Goal: Task Accomplishment & Management: Complete application form

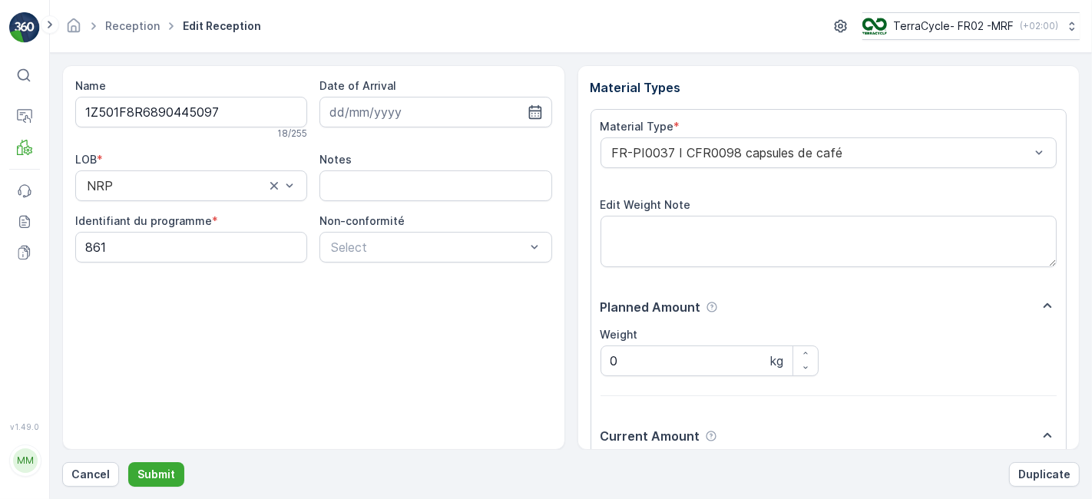
scroll to position [189, 0]
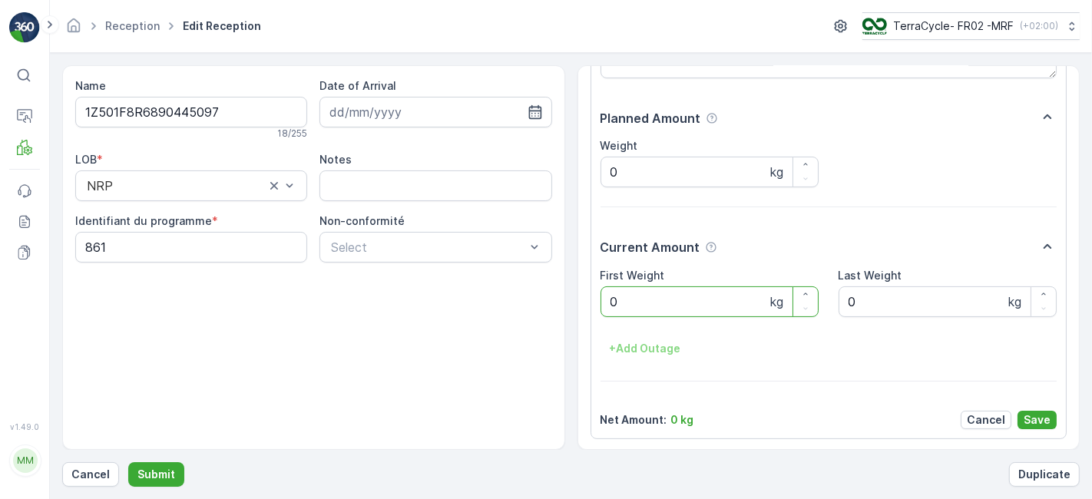
click at [128, 462] on button "Submit" at bounding box center [156, 474] width 56 height 25
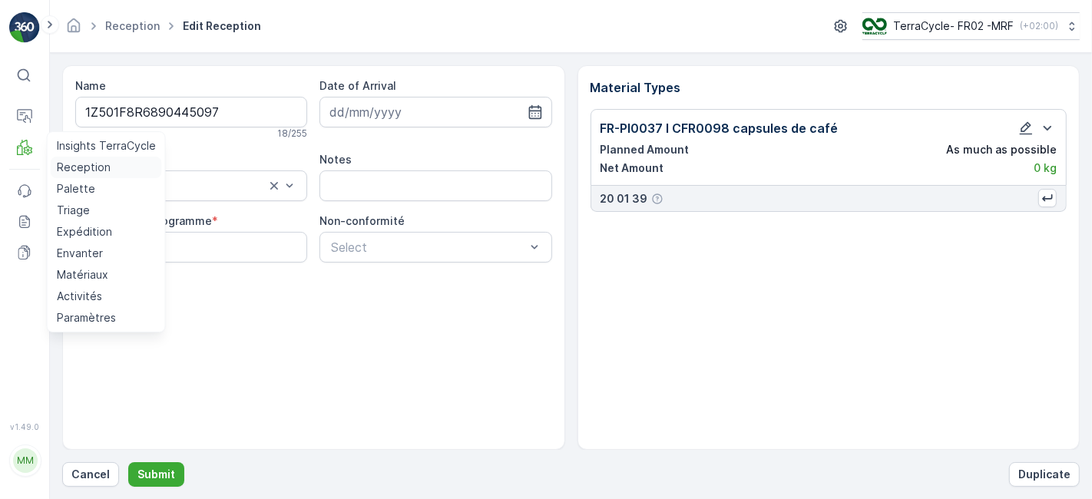
click at [83, 165] on p "Reception" at bounding box center [84, 167] width 54 height 15
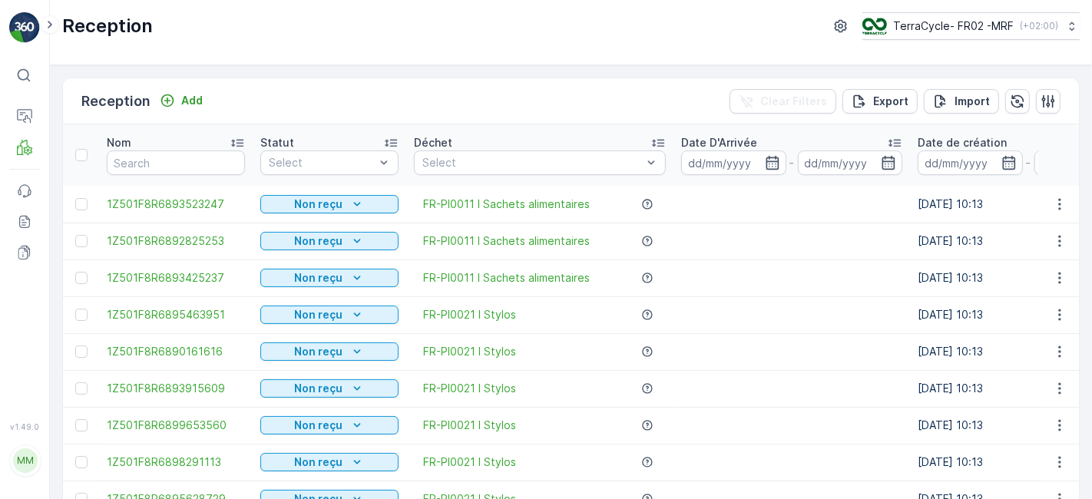
click at [910, 477] on td "[DATE] 10:13" at bounding box center [1028, 462] width 236 height 37
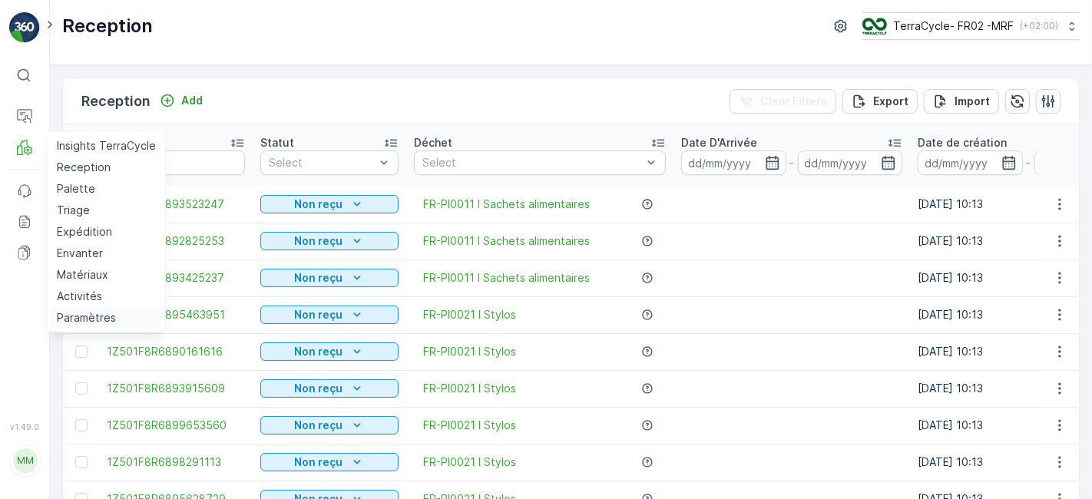
click at [98, 316] on p "Paramètres" at bounding box center [86, 317] width 59 height 15
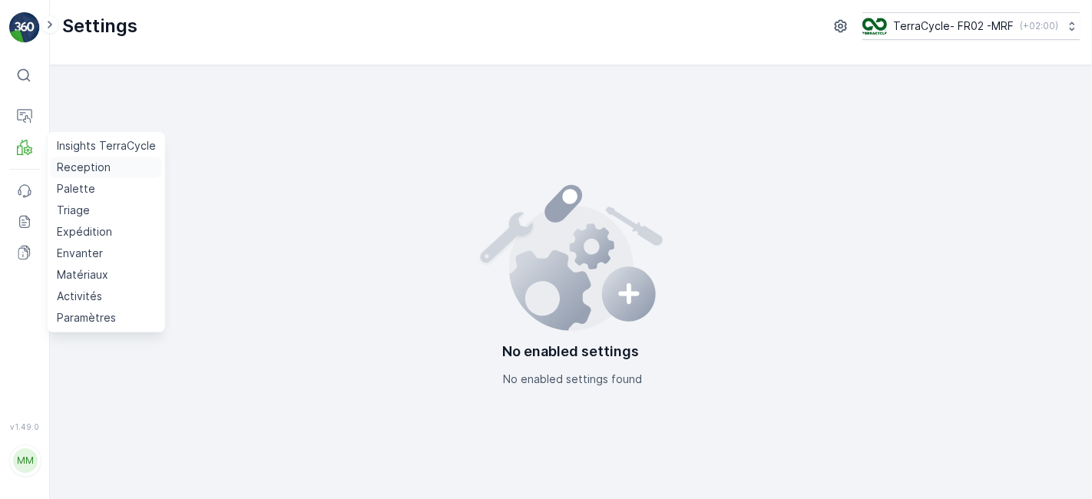
click at [80, 161] on p "Reception" at bounding box center [84, 167] width 54 height 15
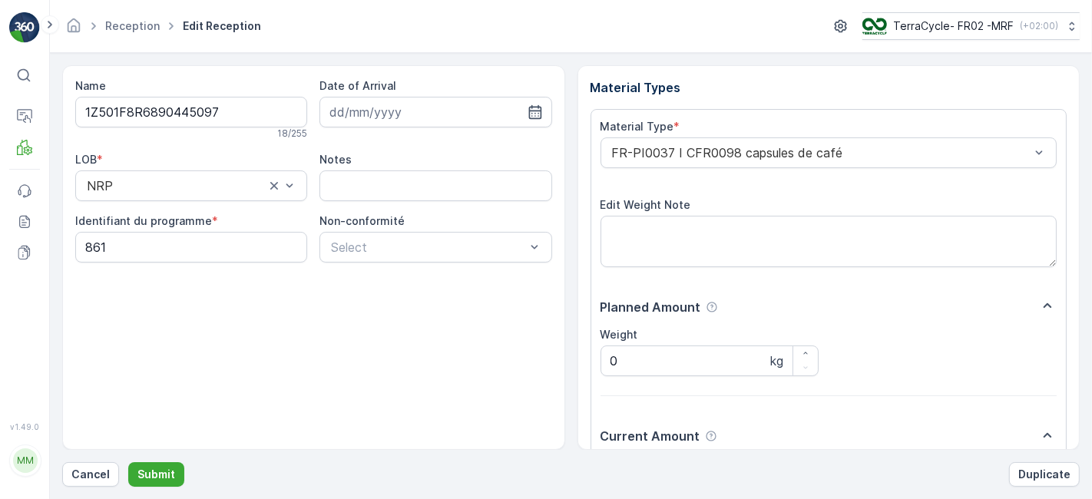
scroll to position [189, 0]
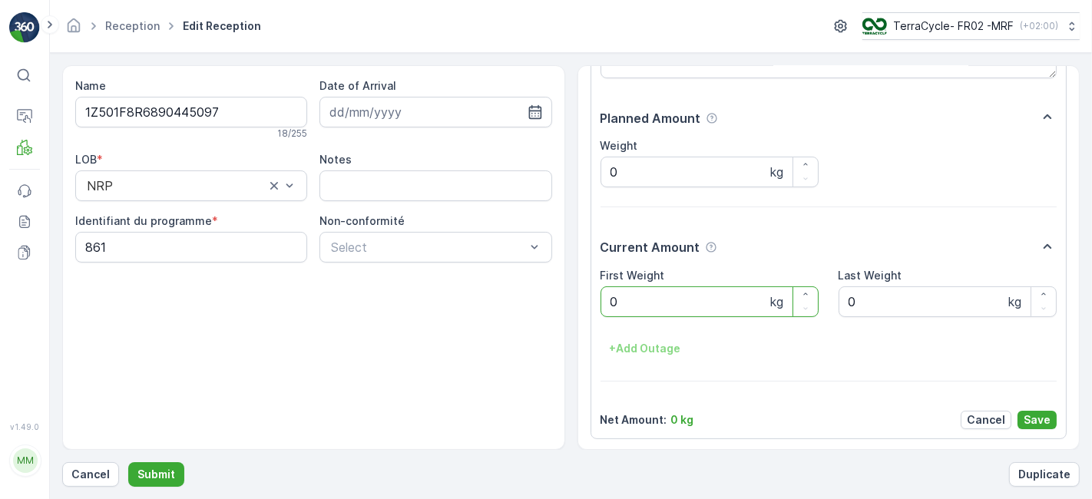
click at [128, 462] on button "Submit" at bounding box center [156, 474] width 56 height 25
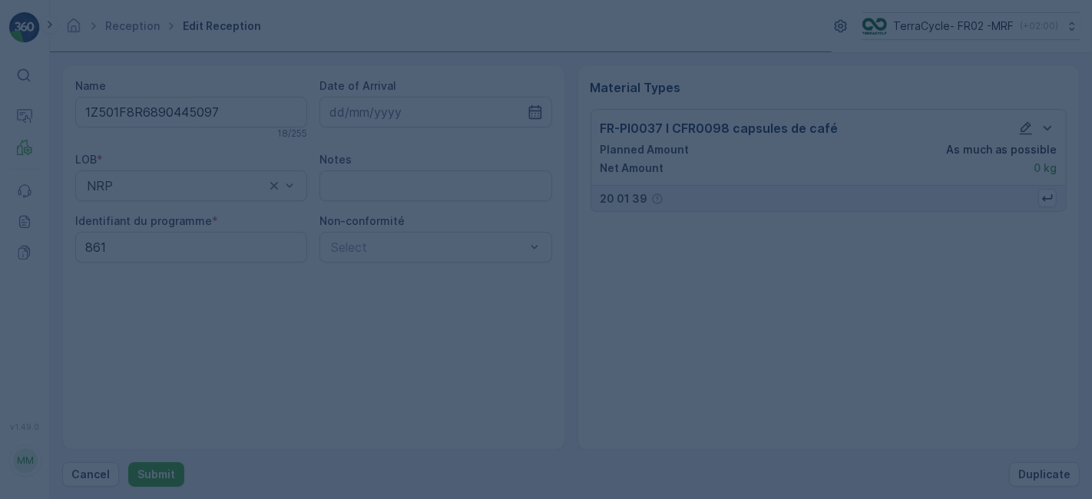
scroll to position [0, 0]
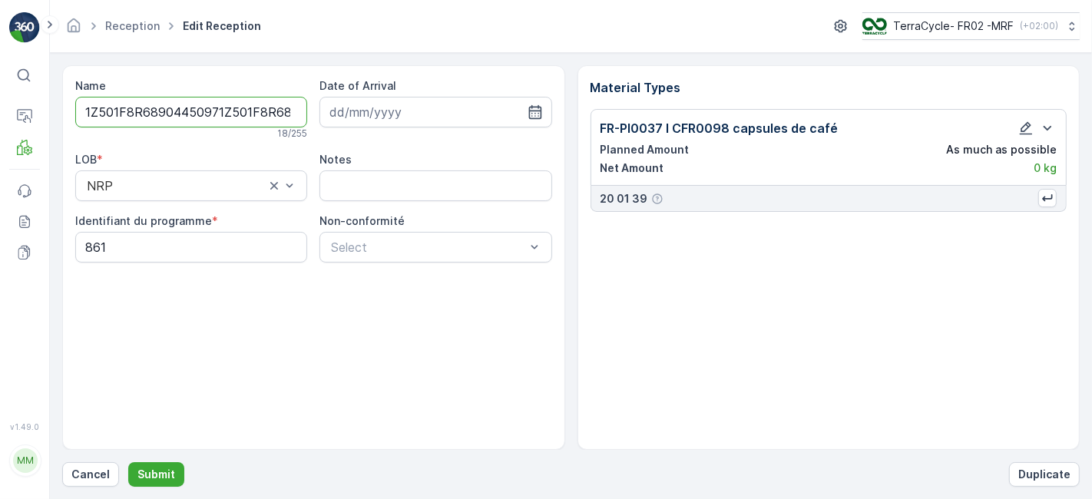
click at [128, 462] on button "Submit" at bounding box center [156, 474] width 56 height 25
type input "1Z501F8R68904450971Z501F8R68904450970.00"
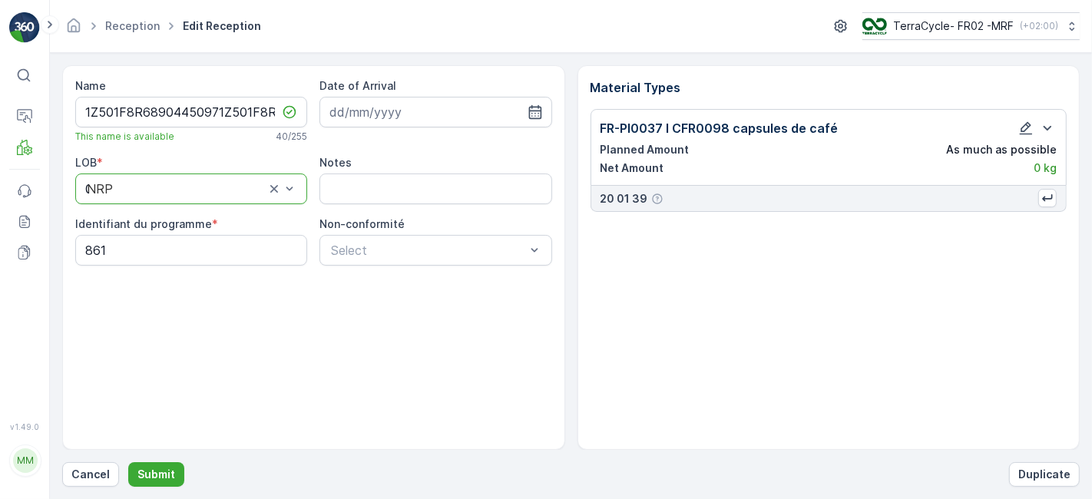
type input "0.00"
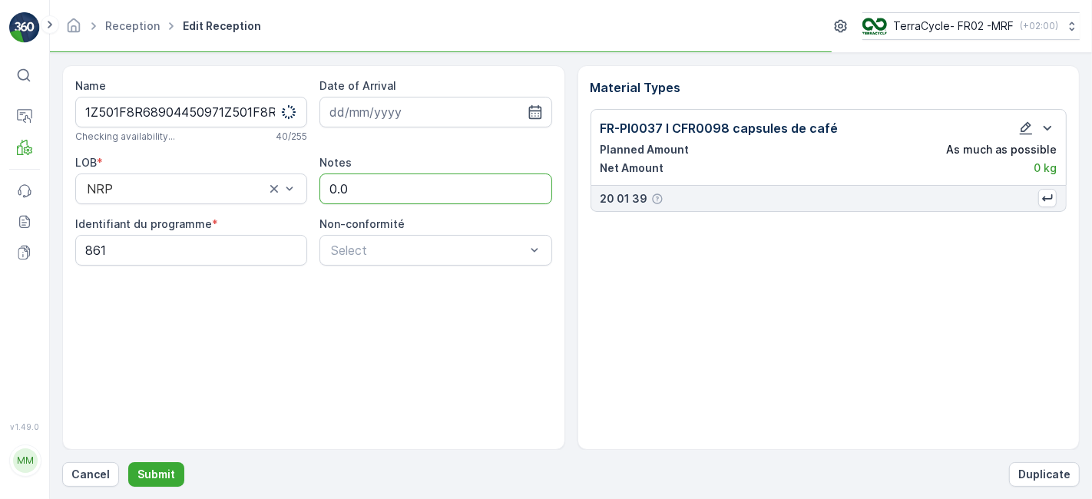
type input "0.00"
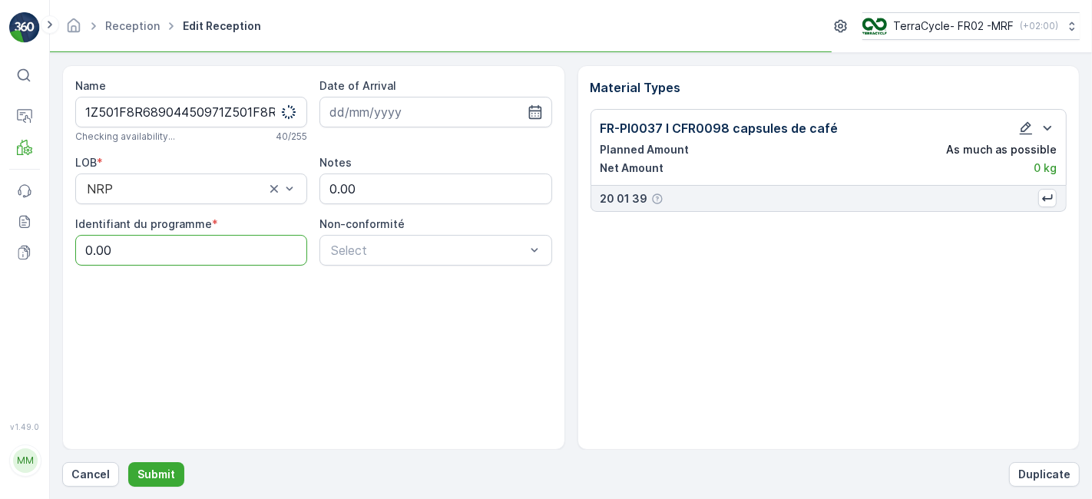
type programme "0.00"
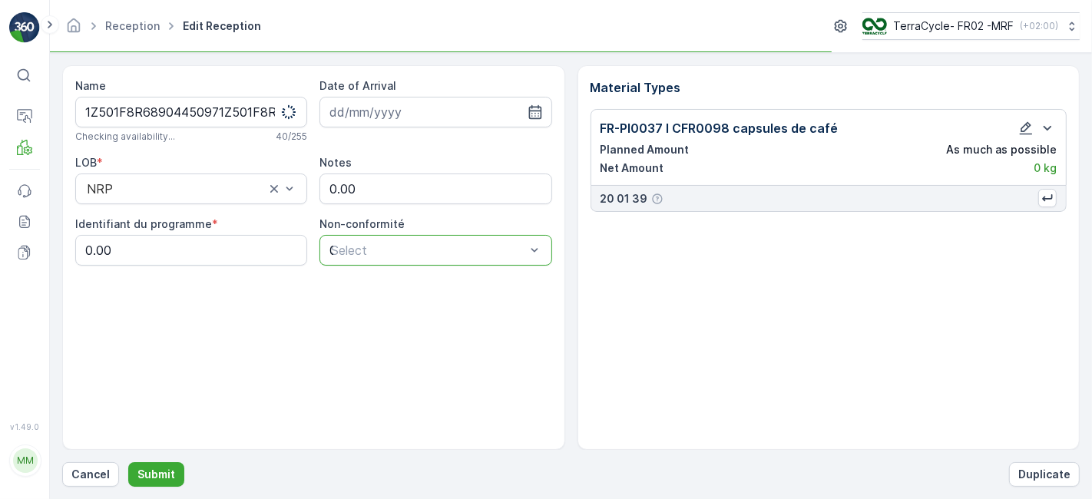
type input "0.00"
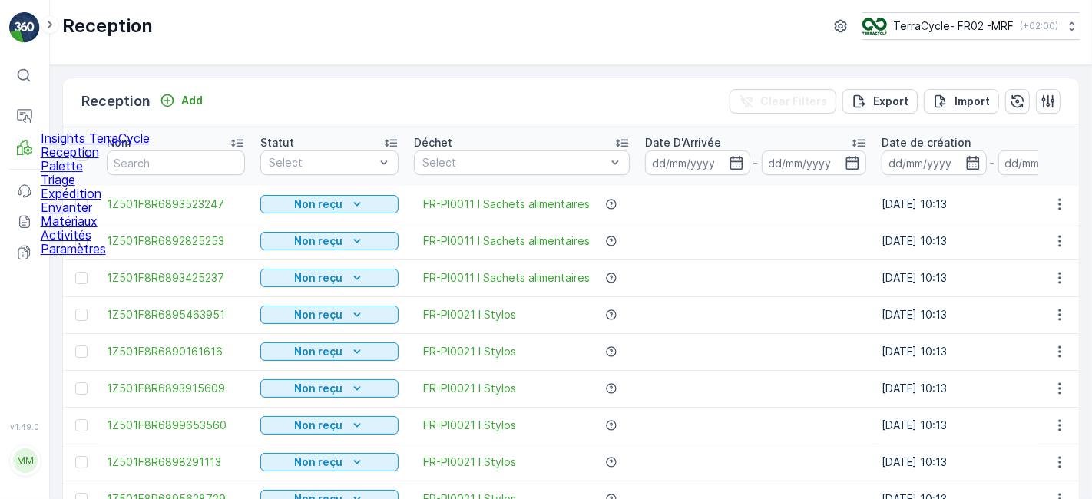
click at [94, 159] on p "Reception" at bounding box center [95, 152] width 109 height 14
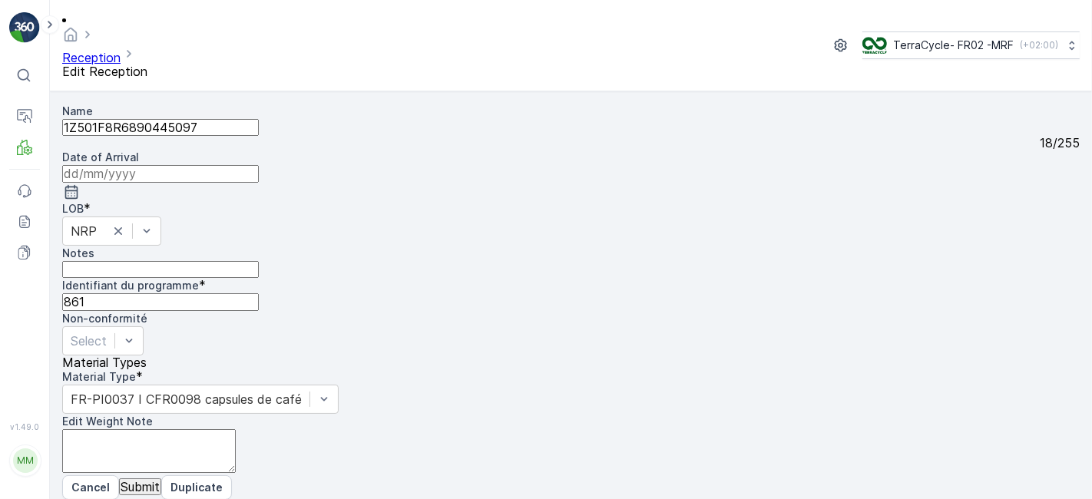
scroll to position [189, 0]
type Weight "07.82"
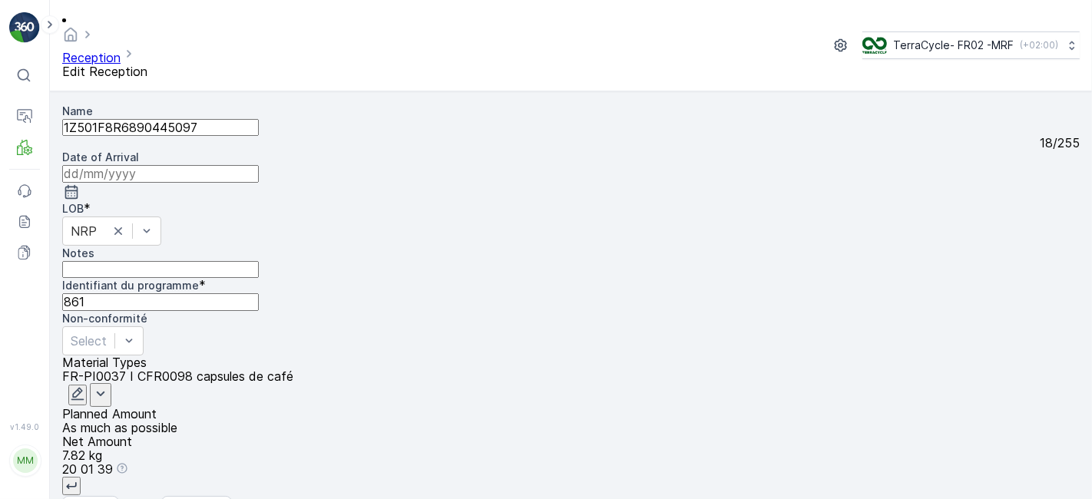
scroll to position [0, 0]
click at [153, 498] on p "Submit" at bounding box center [140, 508] width 39 height 14
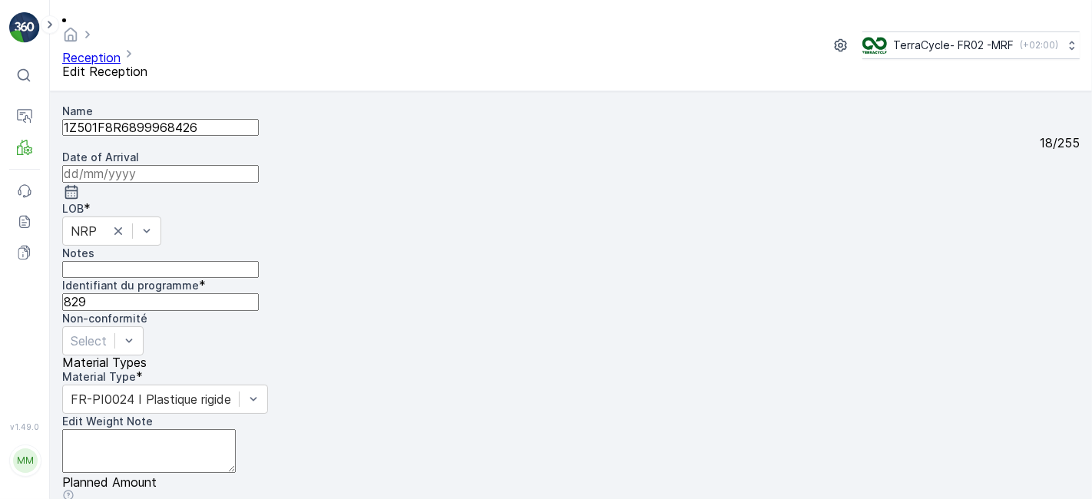
scroll to position [189, 0]
type Weight "07.42"
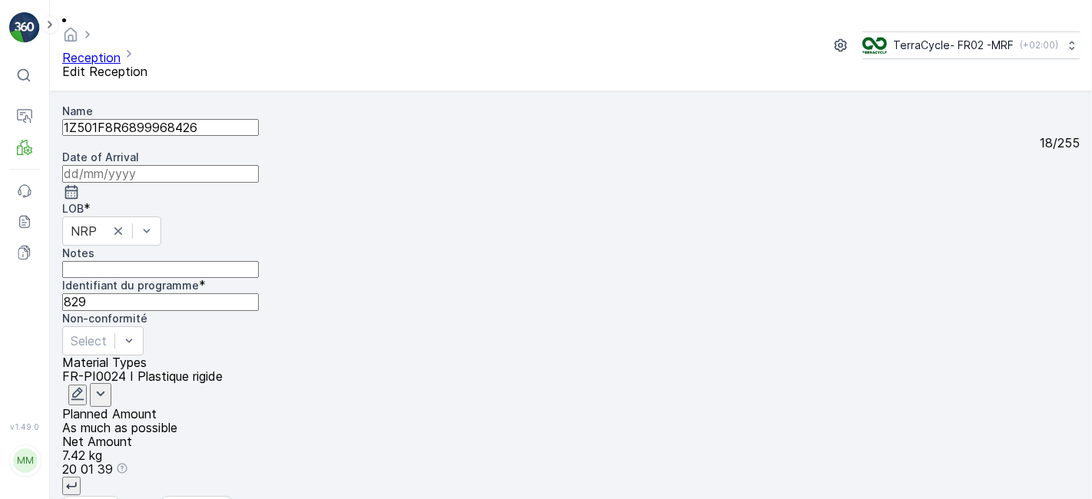
scroll to position [0, 0]
click at [160, 498] on p "Submit" at bounding box center [140, 508] width 39 height 14
